Goal: Find specific page/section

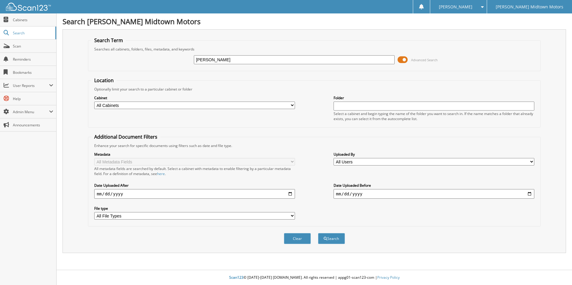
type input "[PERSON_NAME]"
click at [318, 233] on button "Search" at bounding box center [331, 238] width 27 height 11
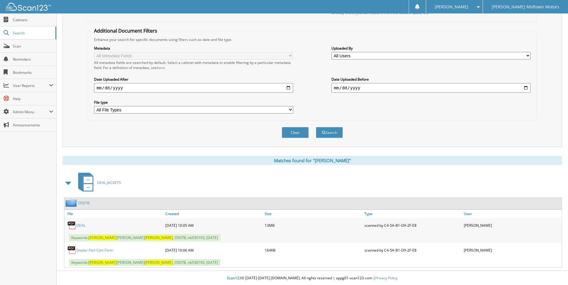
scroll to position [107, 0]
click at [79, 226] on link "DEAL" at bounding box center [80, 225] width 9 height 5
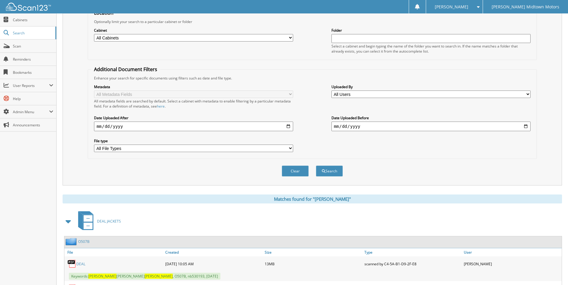
scroll to position [0, 0]
